Goal: Information Seeking & Learning: Learn about a topic

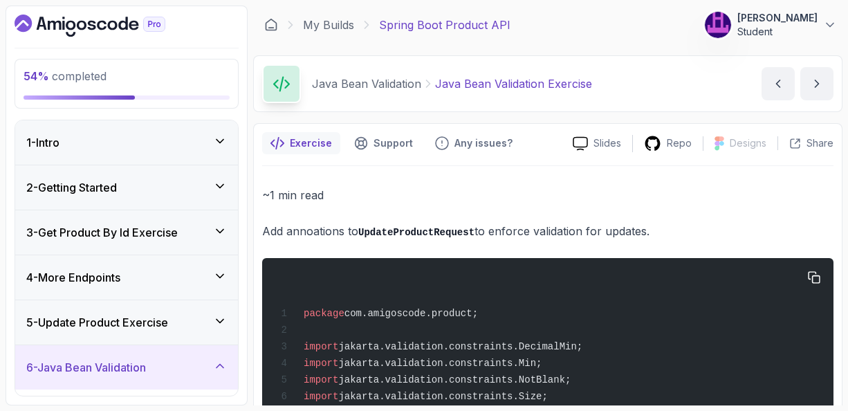
scroll to position [144, 0]
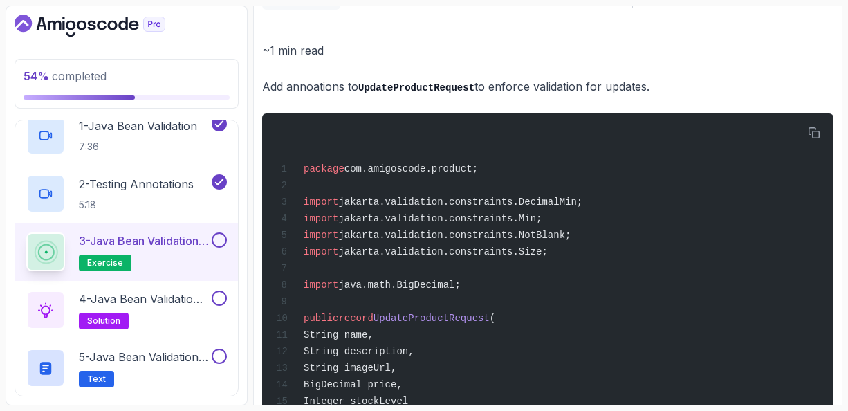
click at [700, 104] on div "~1 min read Add annoations to UpdateProductRequest to enforce validation for up…" at bounding box center [547, 247] width 571 height 413
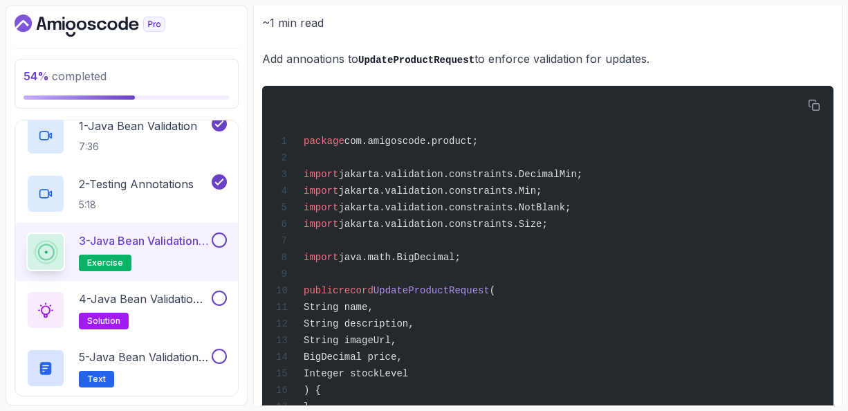
scroll to position [200, 0]
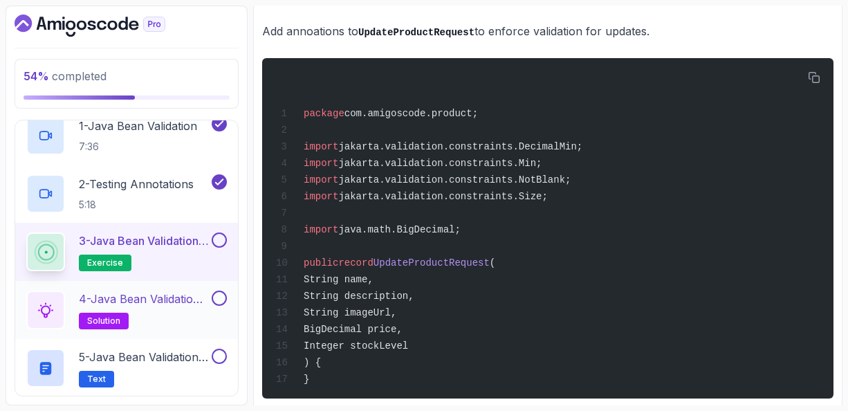
click at [164, 299] on p "4 - Java Bean Validation Exercise Solution" at bounding box center [144, 298] width 130 height 17
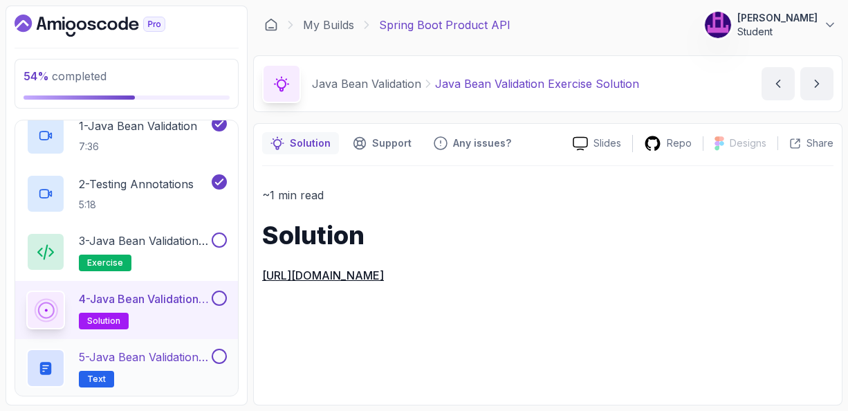
click at [158, 355] on p "5 - Java Bean Validation Annotations" at bounding box center [144, 356] width 130 height 17
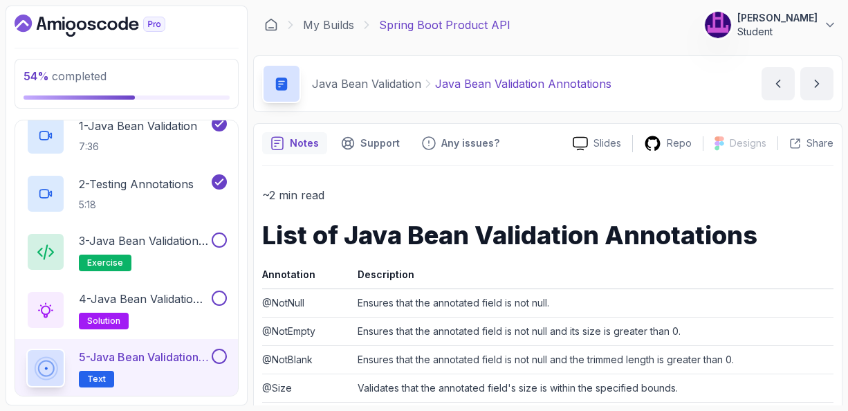
click at [759, 196] on p "~2 min read" at bounding box center [547, 194] width 571 height 19
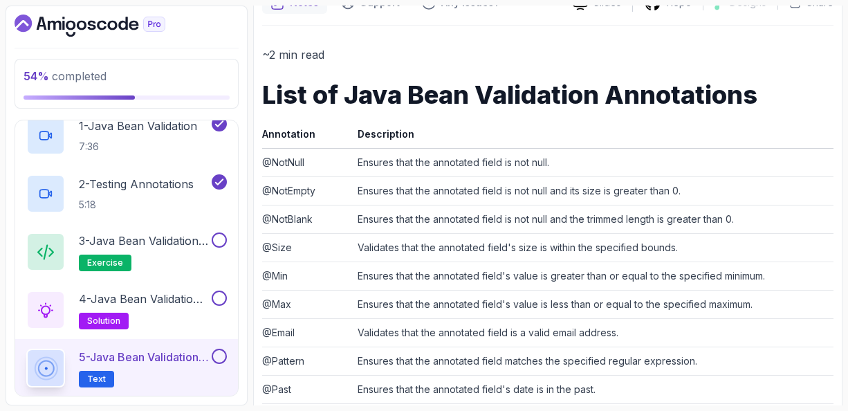
scroll to position [119, 0]
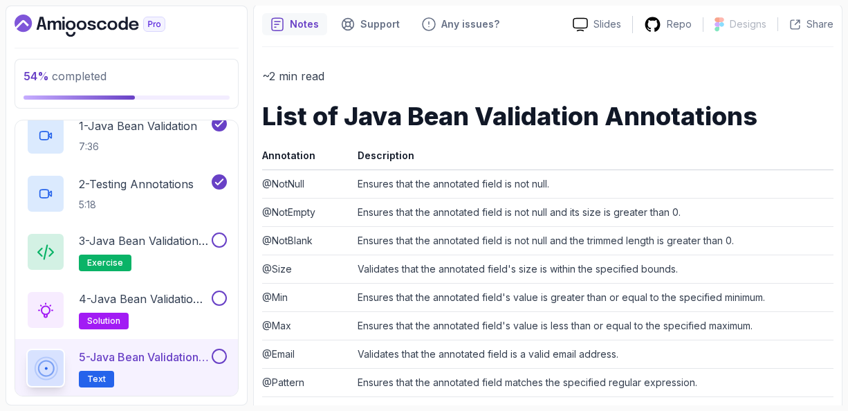
click at [159, 353] on p "5 - Java Bean Validation Annotations" at bounding box center [144, 356] width 130 height 17
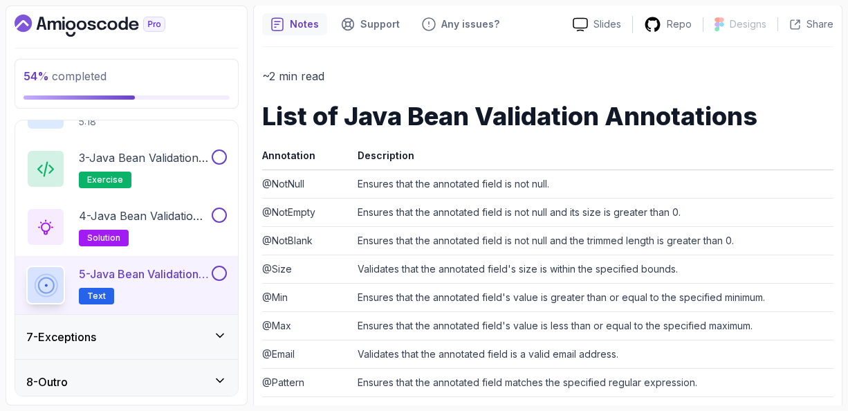
scroll to position [371, 0]
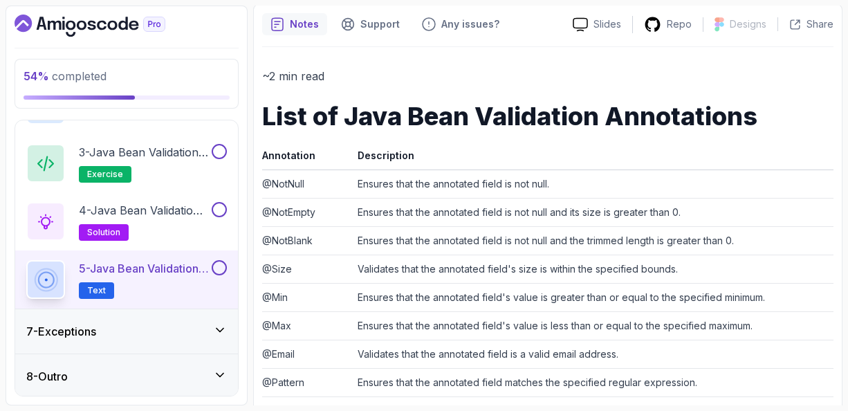
click at [223, 331] on icon at bounding box center [220, 330] width 14 height 14
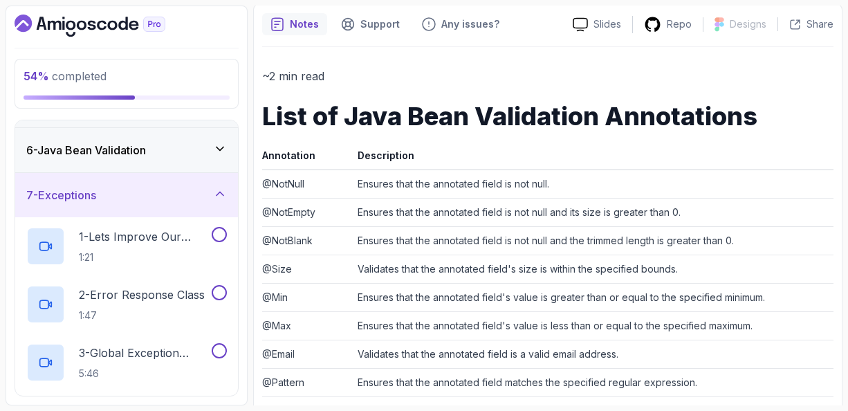
scroll to position [219, 0]
click at [138, 238] on p "1 - Lets Improve Our Execeptions" at bounding box center [144, 234] width 130 height 17
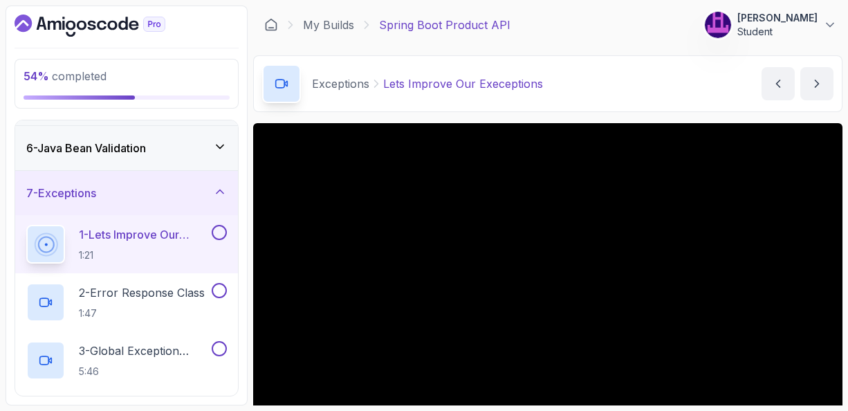
click at [574, 109] on div "Exceptions Lets Improve Our Execeptions Lets Improve Our Execeptions by [PERSON…" at bounding box center [547, 83] width 589 height 57
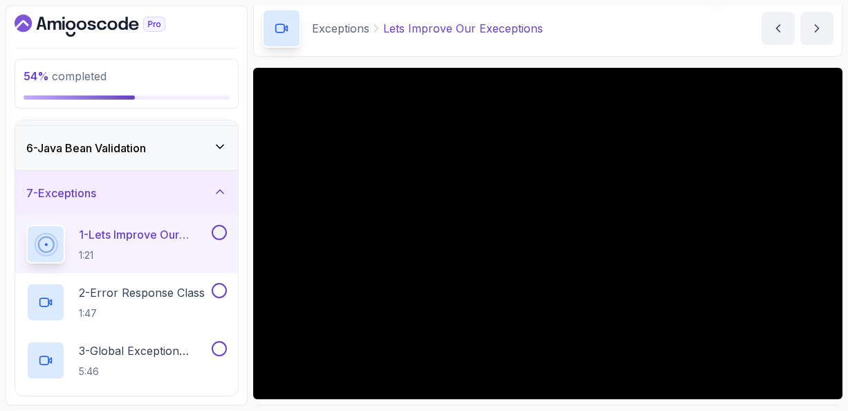
scroll to position [83, 0]
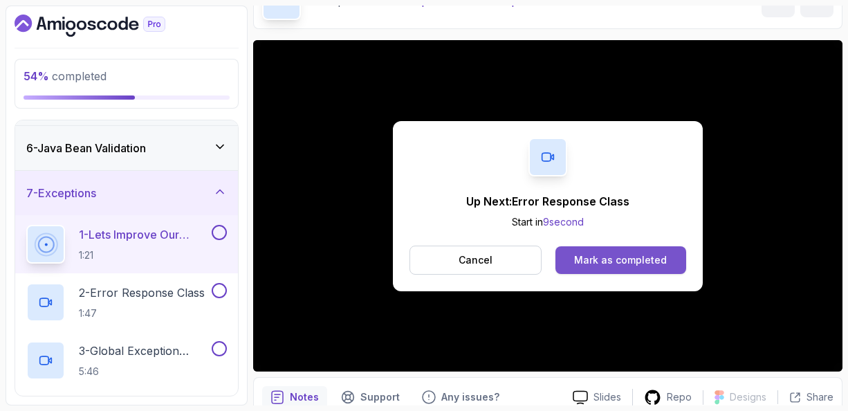
click at [596, 258] on div "Mark as completed" at bounding box center [620, 260] width 93 height 14
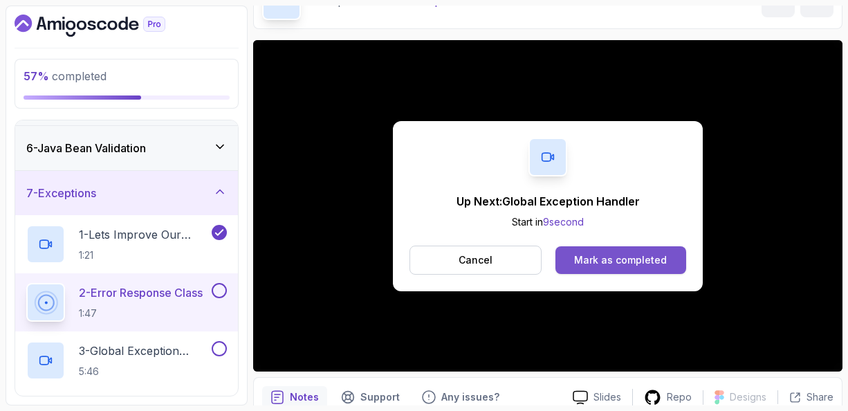
click at [615, 248] on button "Mark as completed" at bounding box center [620, 260] width 131 height 28
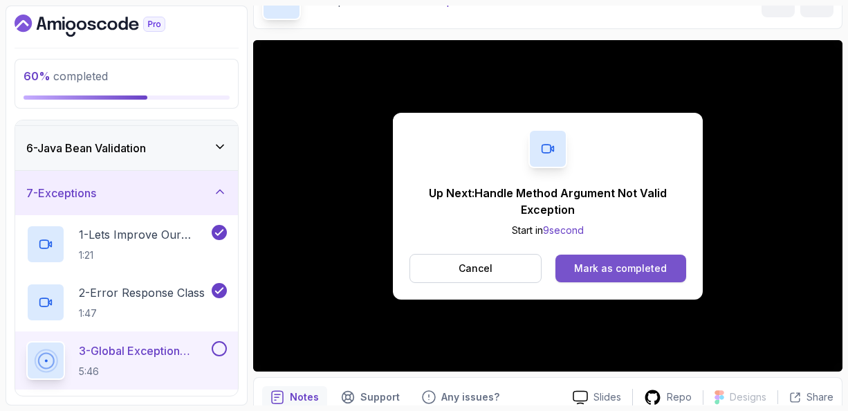
click at [603, 266] on div "Mark as completed" at bounding box center [620, 268] width 93 height 14
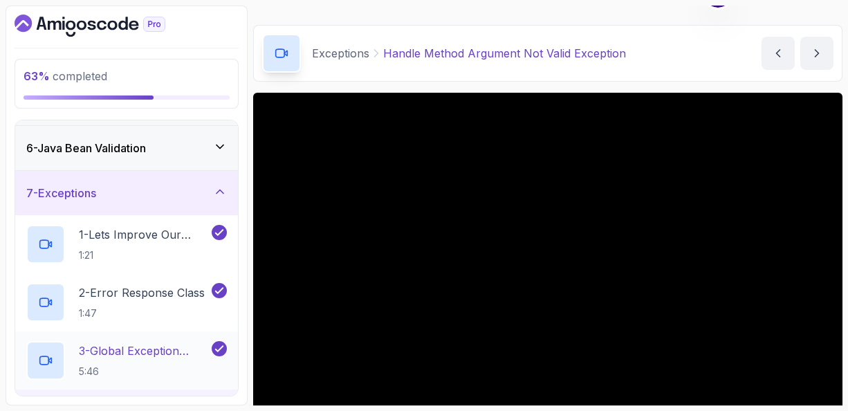
scroll to position [28, 0]
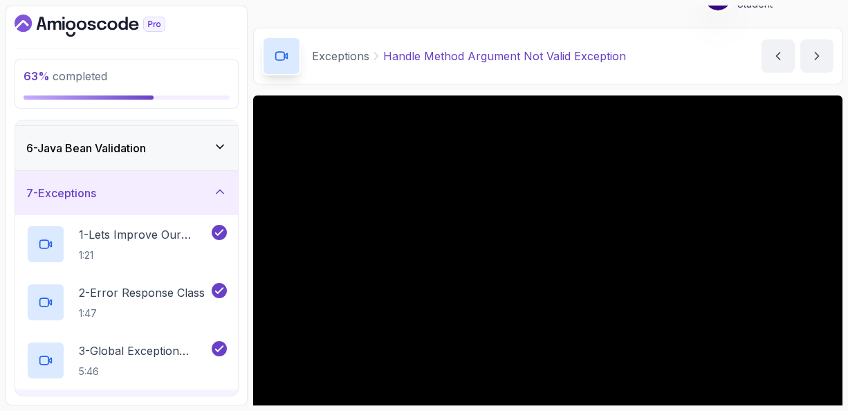
click at [174, 389] on div "4 - Handle Method Argument Not Valid Exception 7:38" at bounding box center [126, 418] width 223 height 58
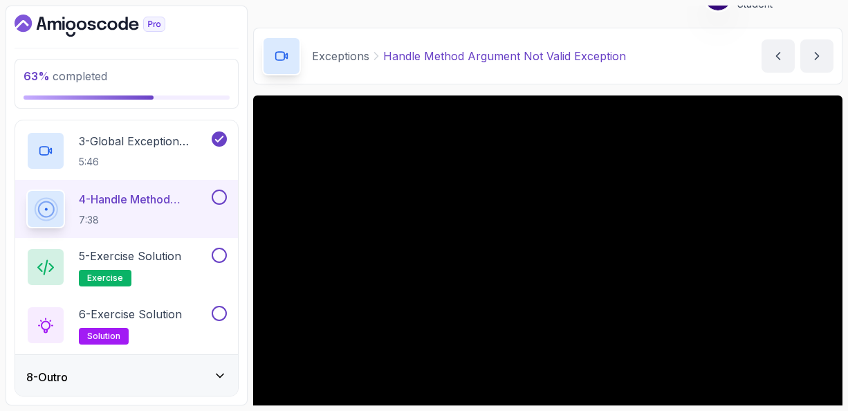
scroll to position [429, 0]
click at [685, 66] on div "Exceptions Handle Method Argument Not Valid Exception Handle Method Argument No…" at bounding box center [547, 56] width 589 height 57
